Goal: Subscribe to service/newsletter

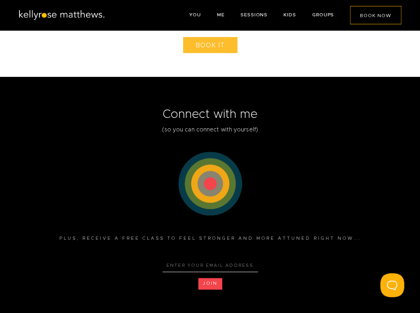
scroll to position [1751, 0]
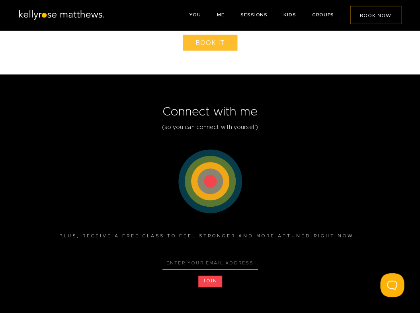
click at [204, 280] on button "JOIN" at bounding box center [210, 282] width 24 height 12
type input "paulawilkesconsulting@gmail.com"
click at [212, 281] on button "JOIN" at bounding box center [210, 282] width 24 height 12
click at [323, 15] on link "GROUPS" at bounding box center [323, 14] width 22 height 5
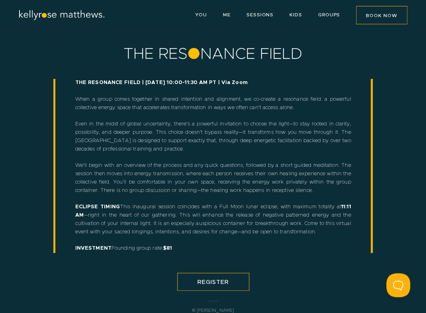
scroll to position [31, 0]
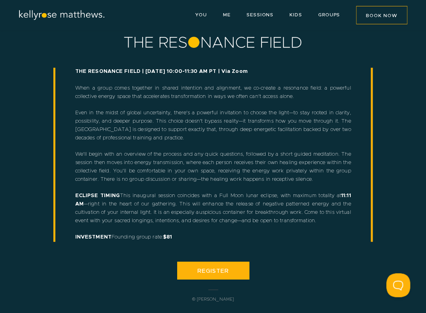
click at [207, 271] on span "REGISTER" at bounding box center [213, 271] width 31 height 6
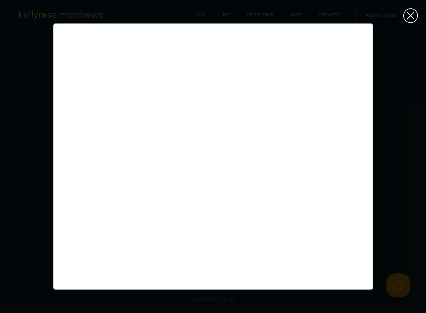
click at [410, 14] on div "Close (Press escape to close)" at bounding box center [410, 15] width 31 height 31
